Goal: Complete application form

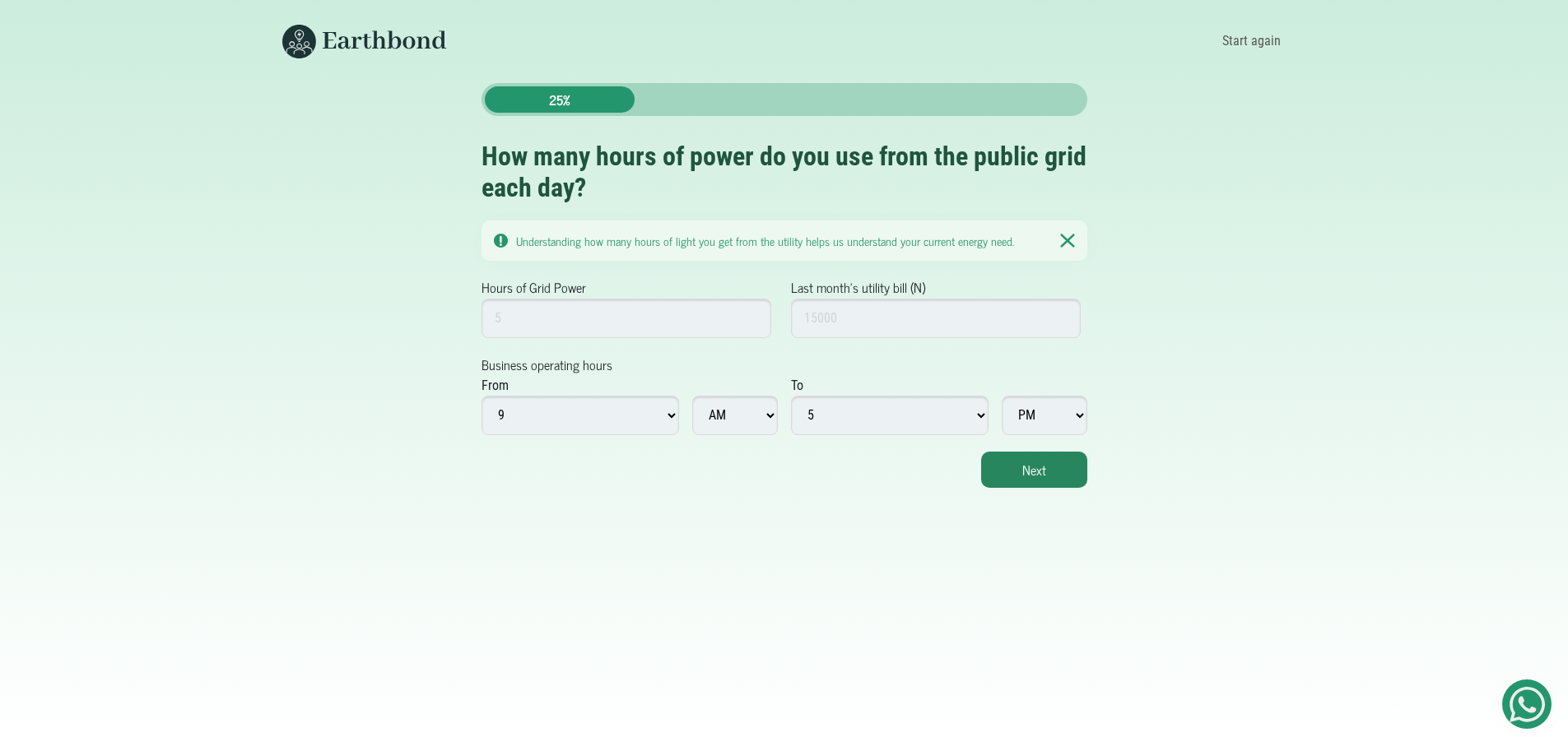
click at [669, 415] on select "1 2 3 4 5 6 7 8 9 10 11 12" at bounding box center [580, 416] width 197 height 39
select select "8"
click at [481, 396] on select "1 2 3 4 5 6 7 8 9 10 11 12" at bounding box center [580, 416] width 197 height 39
click at [978, 418] on select "1 2 3 4 5 6 7 8 9 10 11 12" at bounding box center [889, 416] width 197 height 39
select select "6"
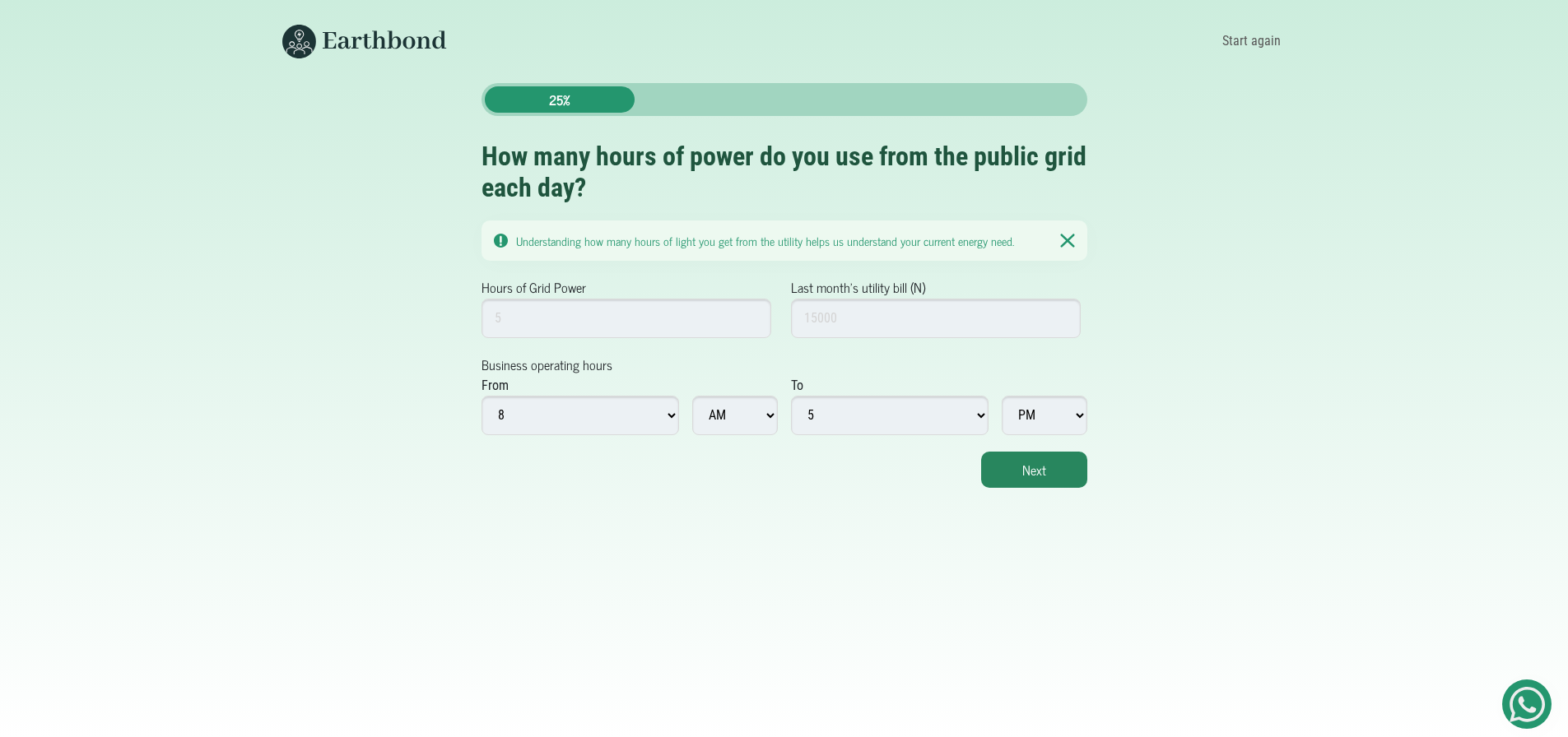
click at [791, 396] on select "1 2 3 4 5 6 7 8 9 10 11 12" at bounding box center [889, 416] width 197 height 39
click at [1062, 480] on button "Next" at bounding box center [1034, 469] width 106 height 36
type input "5"
click at [1017, 468] on button "Next" at bounding box center [1034, 469] width 106 height 36
type input "1"
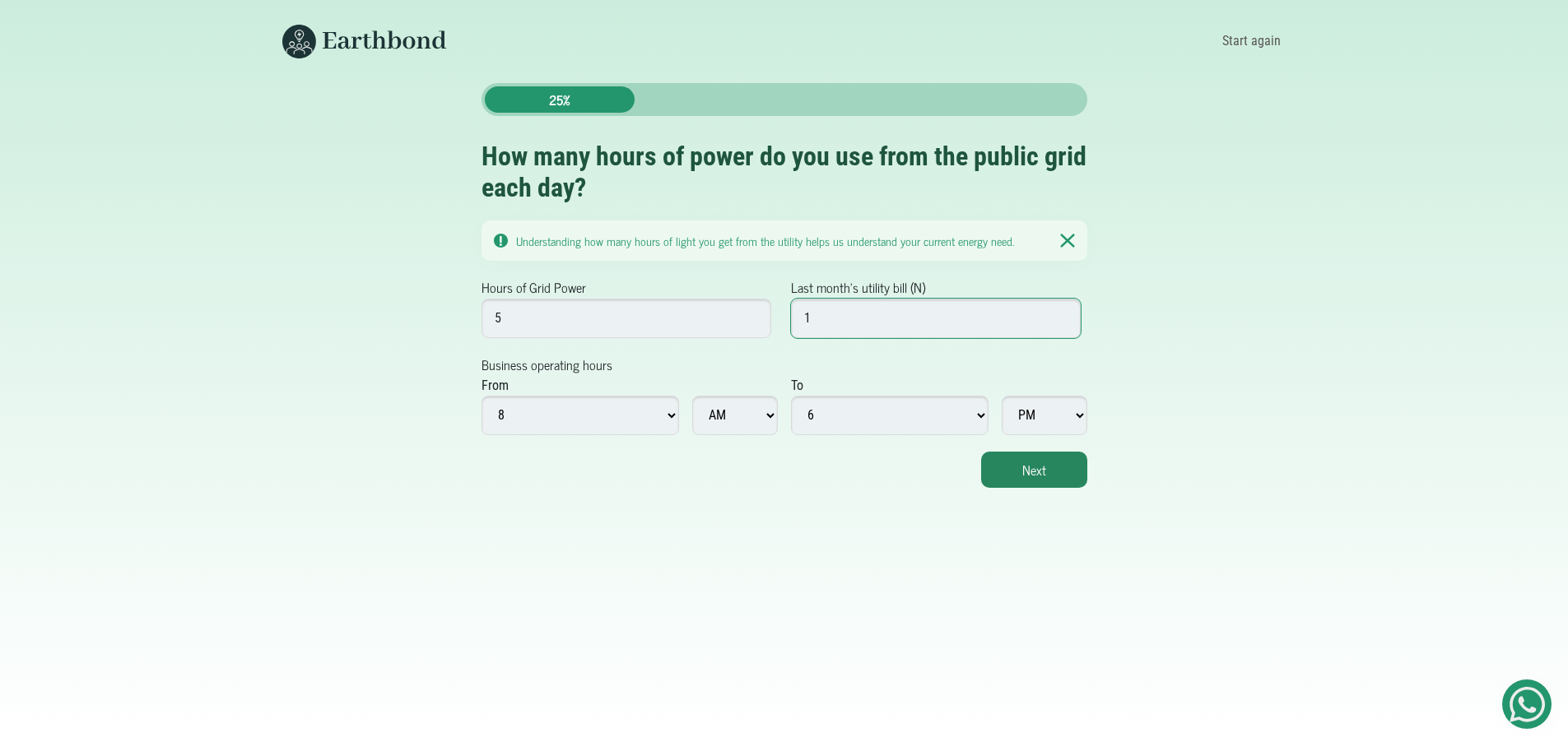
click at [1059, 316] on input "1" at bounding box center [936, 319] width 291 height 39
type input "20000"
click at [1012, 471] on button "Next" at bounding box center [1034, 469] width 106 height 36
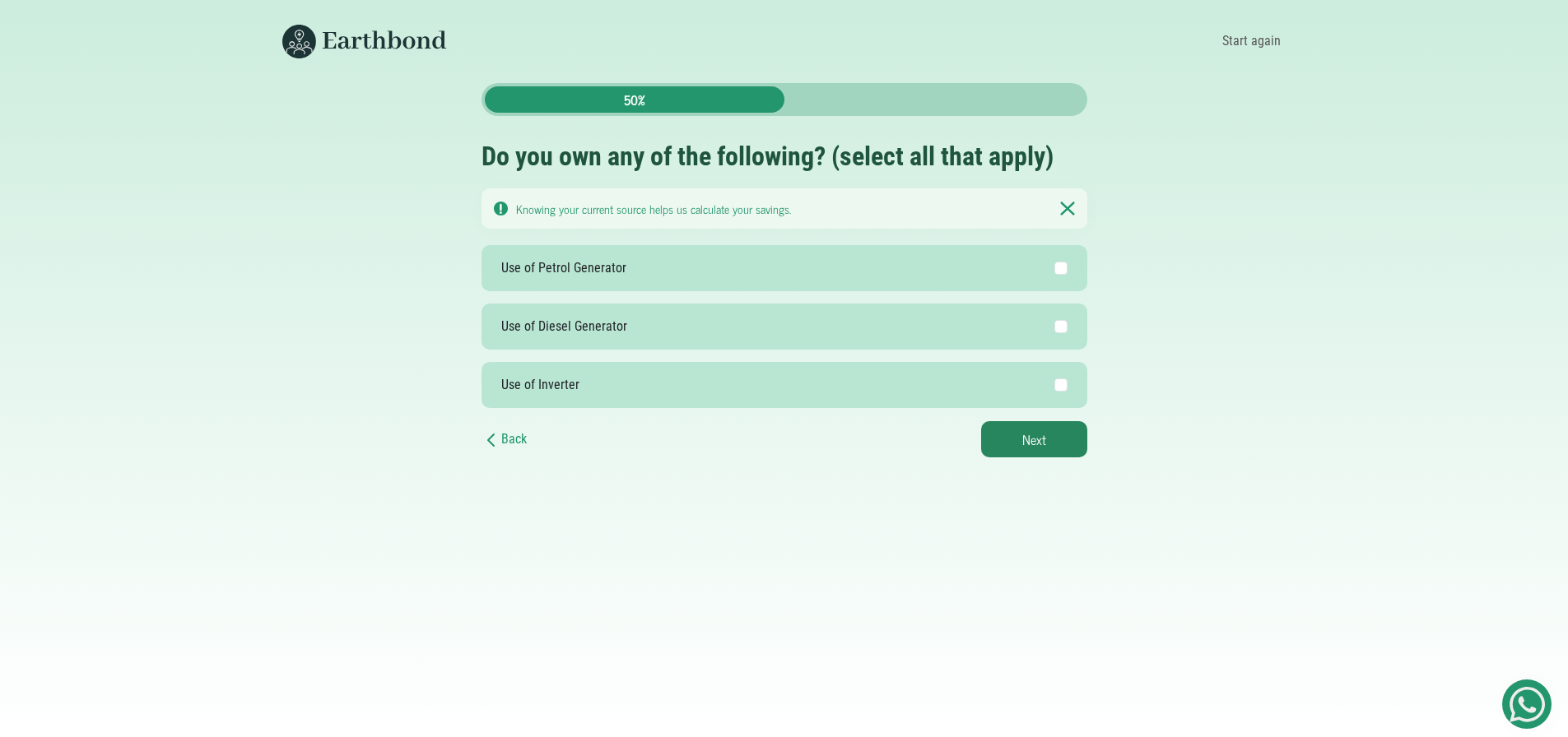
click at [791, 381] on label "Use of Inverter" at bounding box center [784, 384] width 606 height 46
click at [1054, 381] on input "Use of Inverter" at bounding box center [1060, 385] width 13 height 13
checkbox input "true"
click at [1014, 440] on button "Next" at bounding box center [1034, 439] width 106 height 36
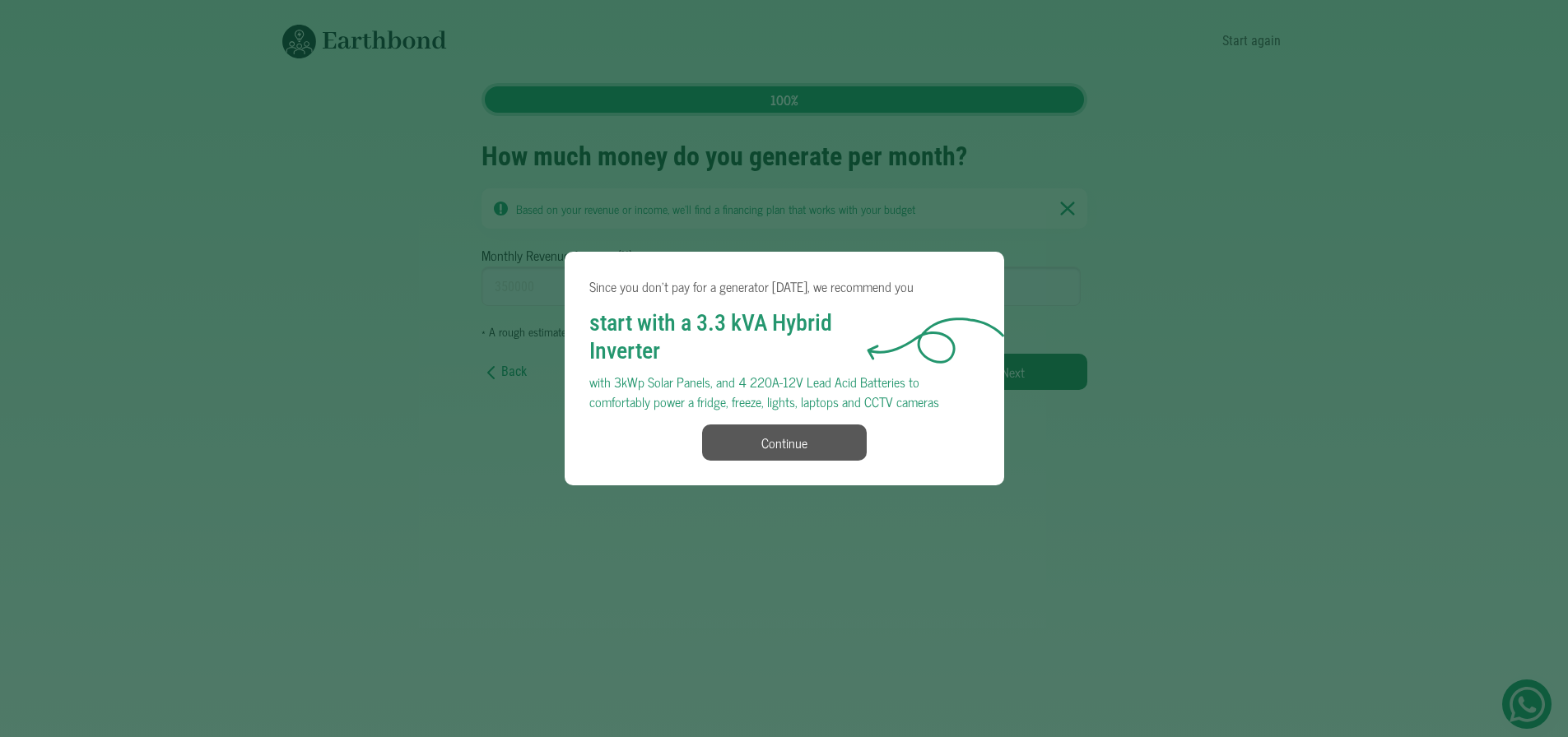
click at [851, 436] on button "Continue" at bounding box center [784, 443] width 164 height 36
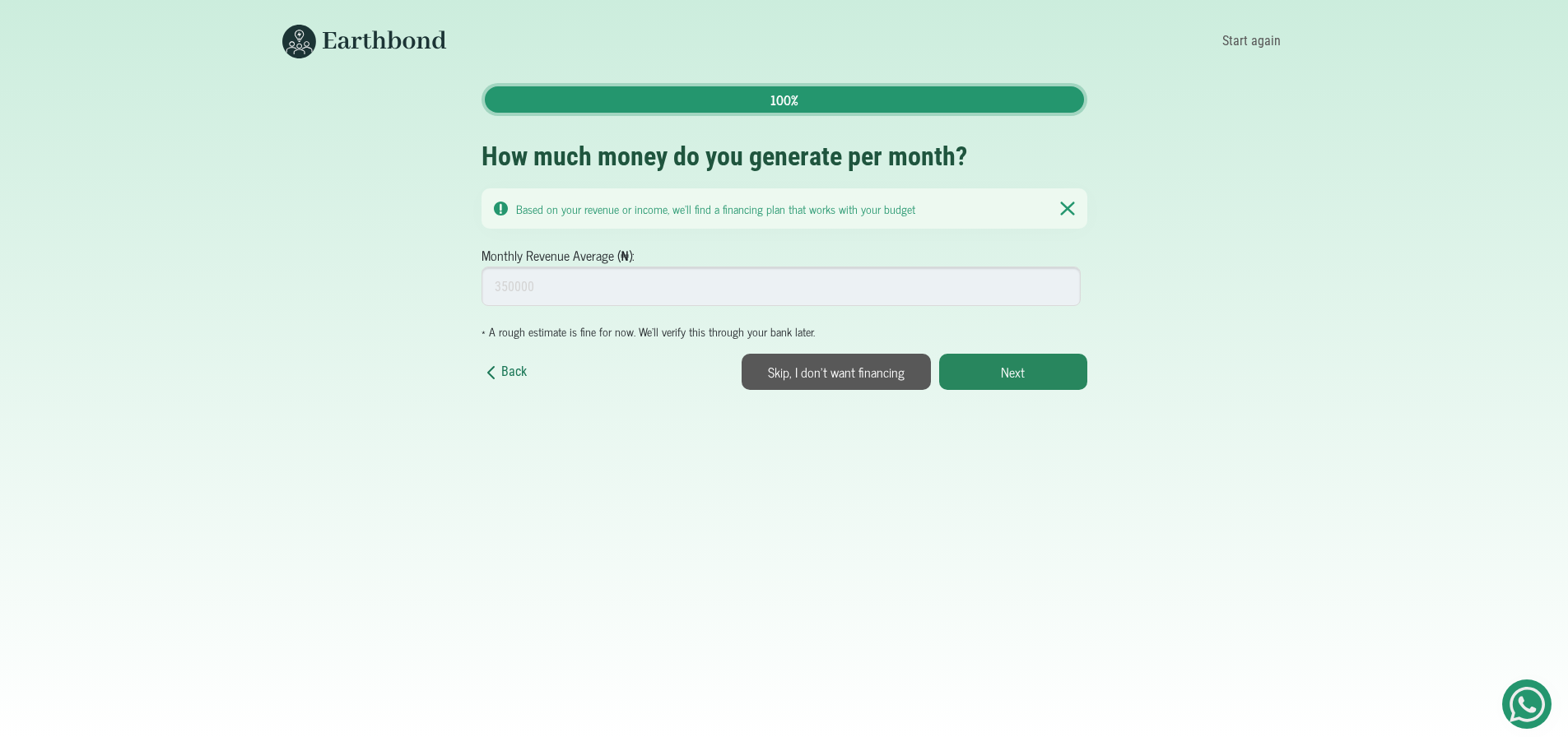
click at [510, 379] on link "Back" at bounding box center [504, 372] width 45 height 21
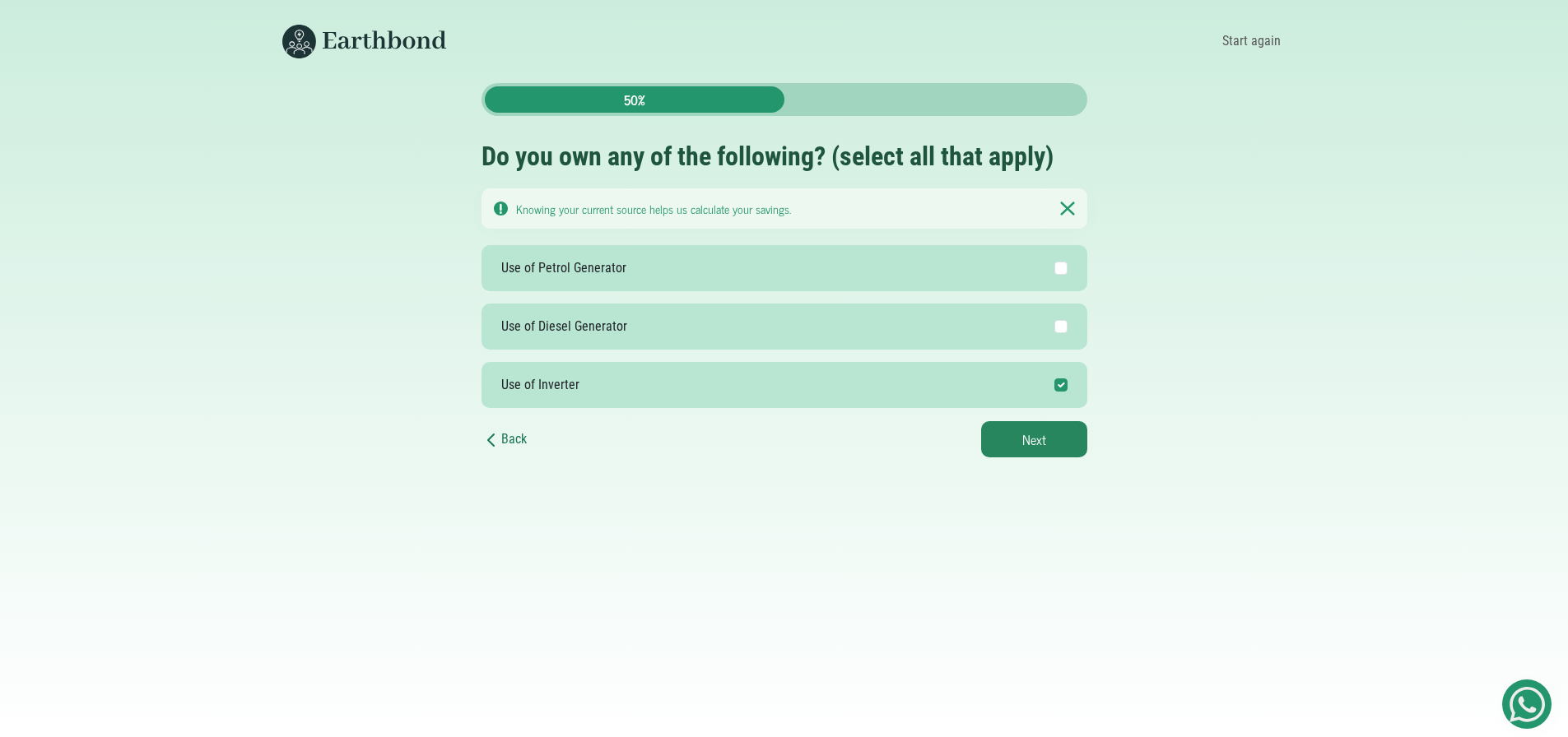
click at [500, 435] on icon at bounding box center [491, 440] width 20 height 20
